Goal: Task Accomplishment & Management: Manage account settings

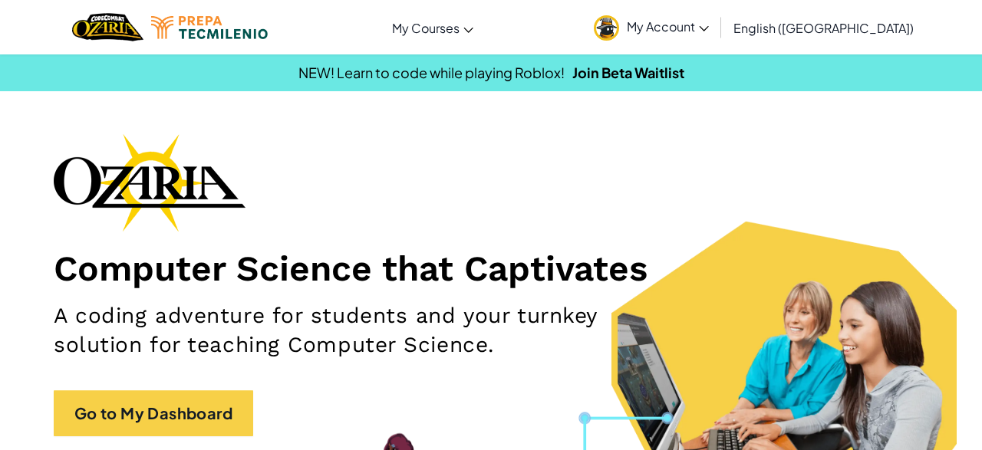
click at [716, 26] on link "My Account" at bounding box center [651, 27] width 130 height 48
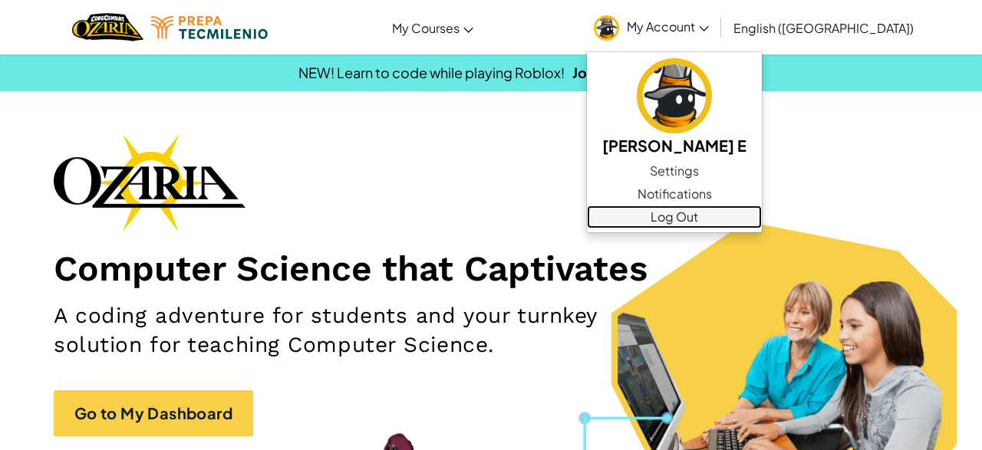
click at [760, 211] on link "Log Out" at bounding box center [674, 217] width 175 height 23
